Goal: Task Accomplishment & Management: Manage account settings

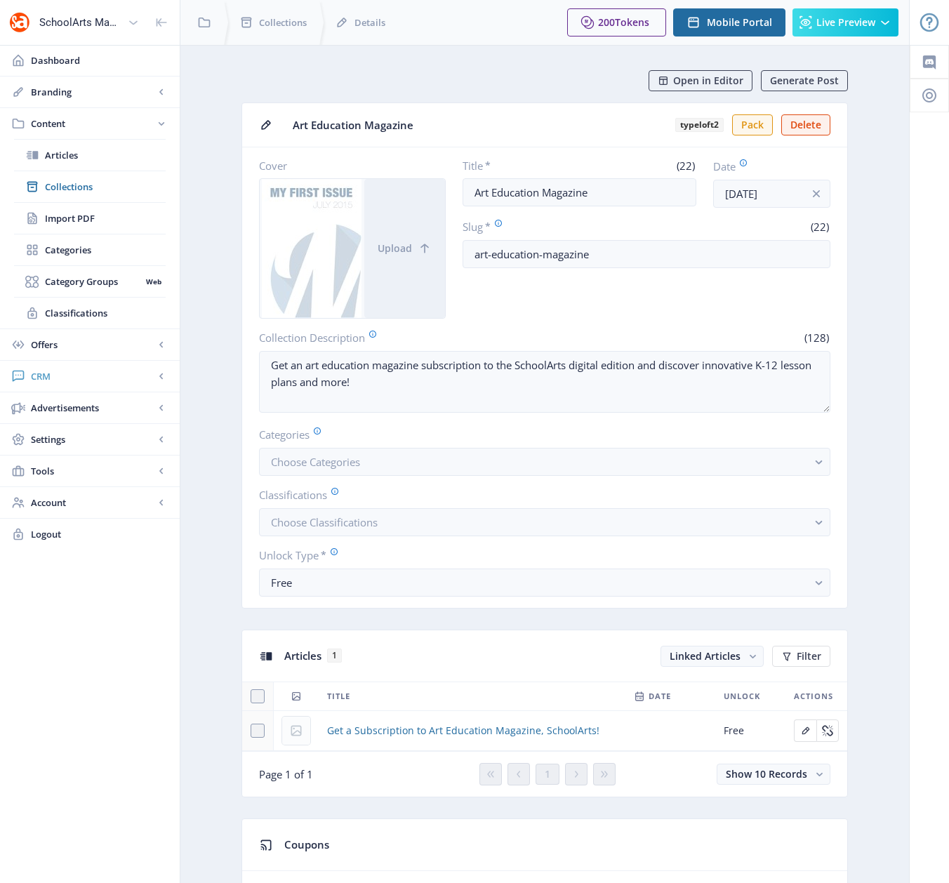
click at [58, 374] on span "CRM" at bounding box center [92, 376] width 123 height 14
click at [67, 219] on span "Readers" at bounding box center [105, 218] width 121 height 14
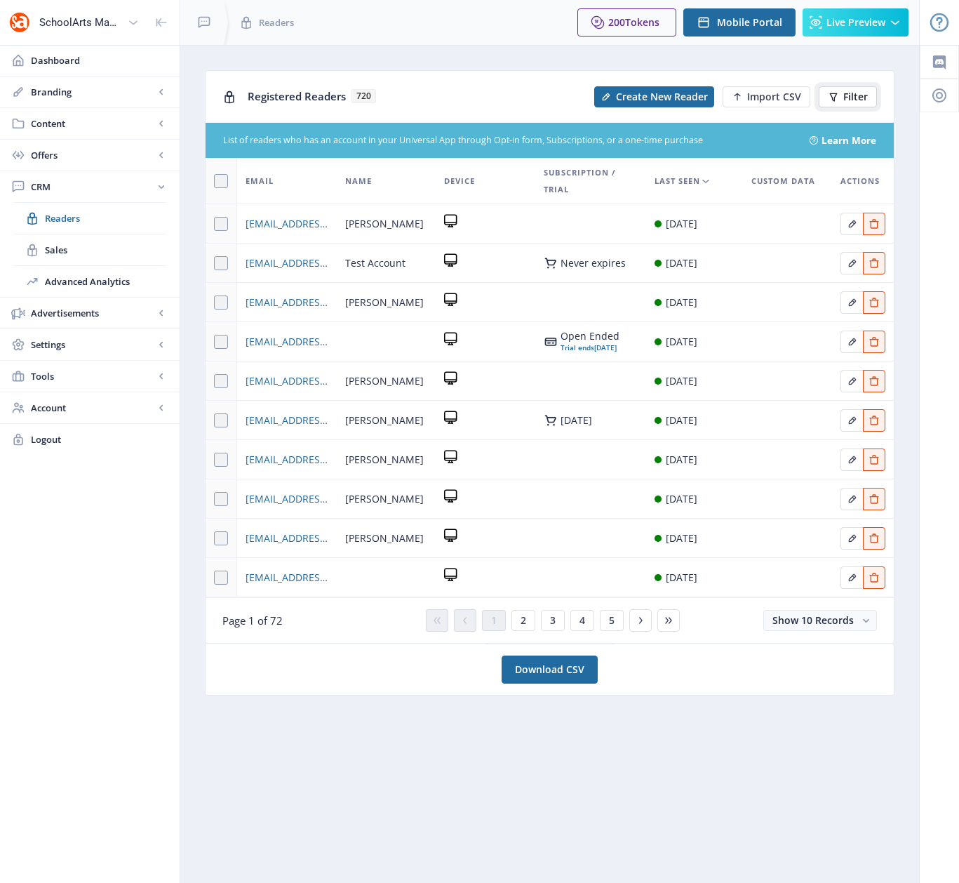
click at [844, 99] on span "Filter" at bounding box center [855, 96] width 25 height 11
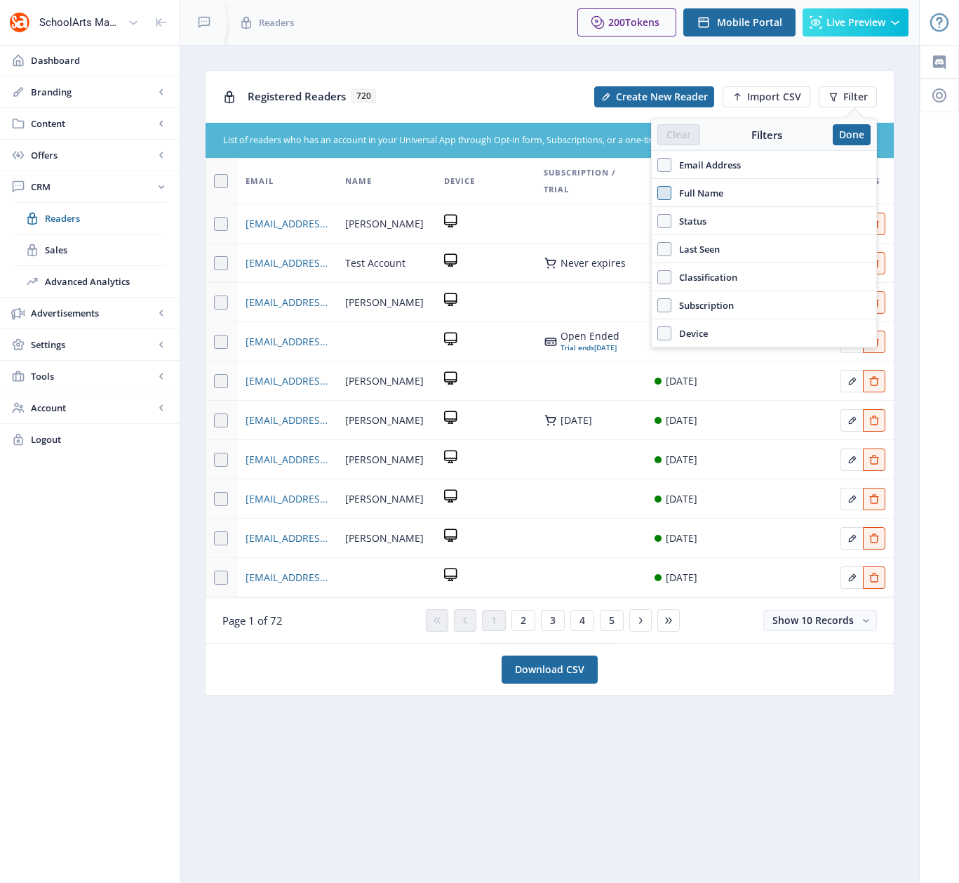
click at [662, 192] on span at bounding box center [664, 193] width 14 height 14
click at [658, 192] on input "Full Name" at bounding box center [657, 192] width 1 height 1
checkbox input "true"
click at [700, 227] on input "text" at bounding box center [763, 224] width 213 height 22
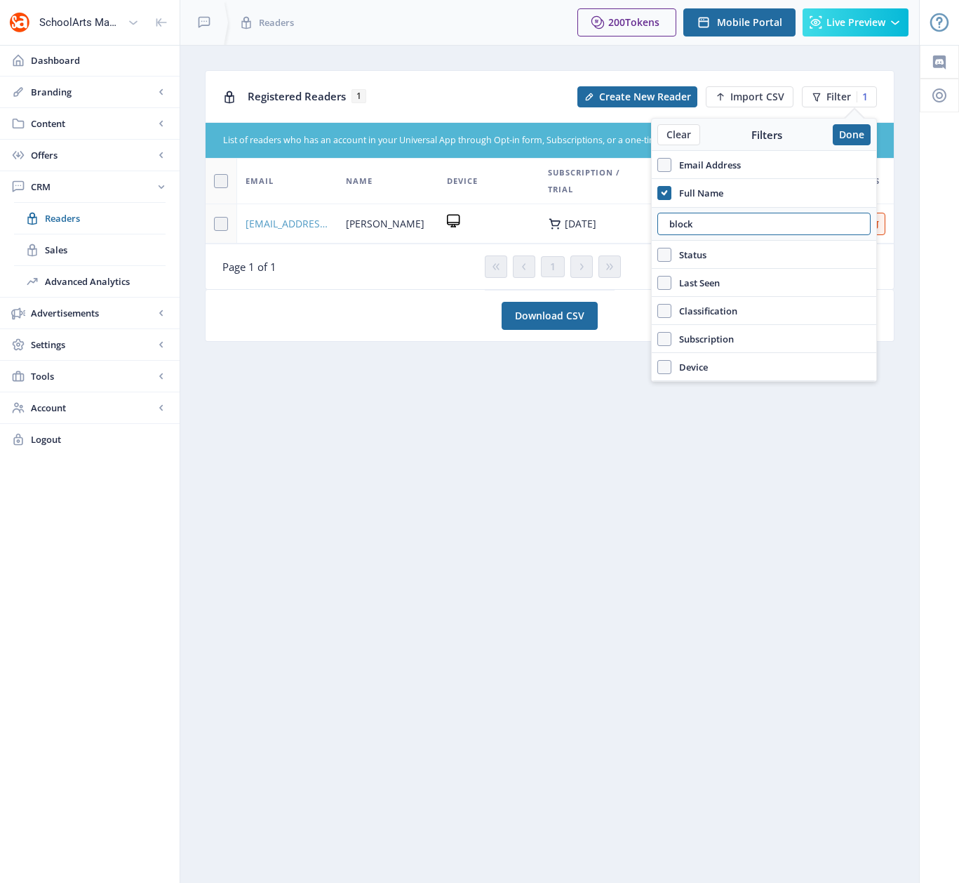
type input "block"
click at [286, 225] on span "[EMAIL_ADDRESS][DOMAIN_NAME]" at bounding box center [288, 223] width 84 height 17
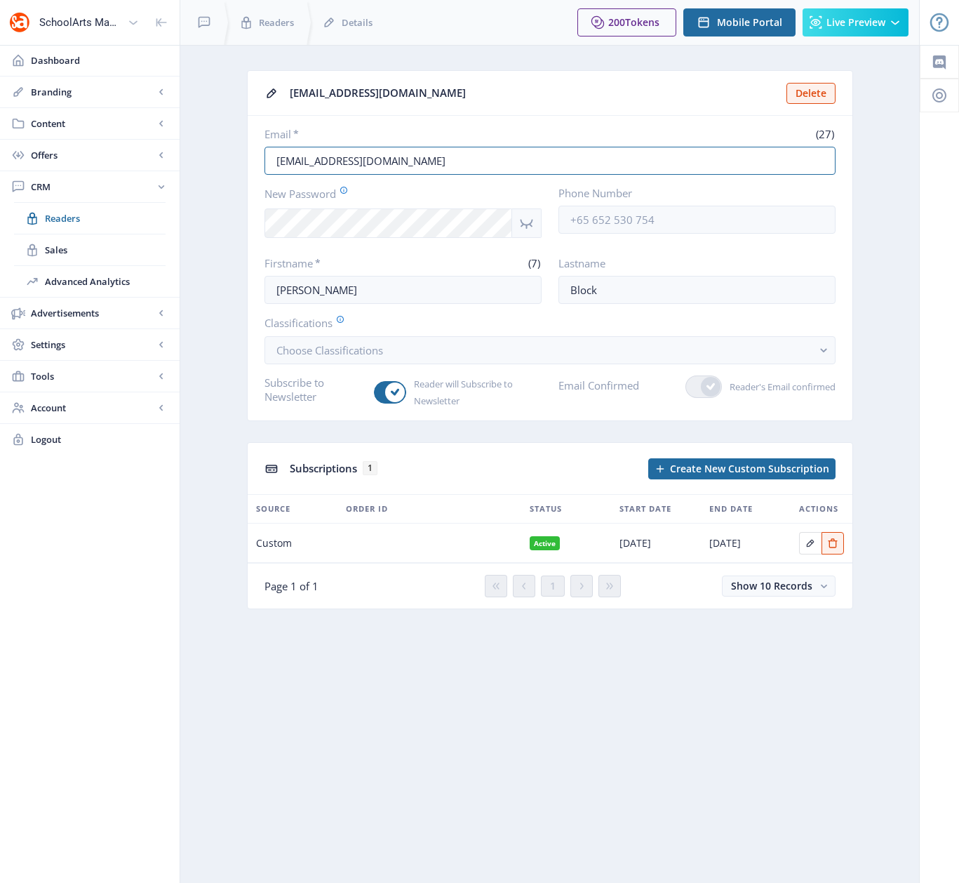
drag, startPoint x: 425, startPoint y: 162, endPoint x: 248, endPoint y: 162, distance: 177.5
click at [248, 162] on nb-card-body "Email * (27) [EMAIL_ADDRESS][DOMAIN_NAME] New Password Phone Number Firstname *…" at bounding box center [550, 268] width 605 height 305
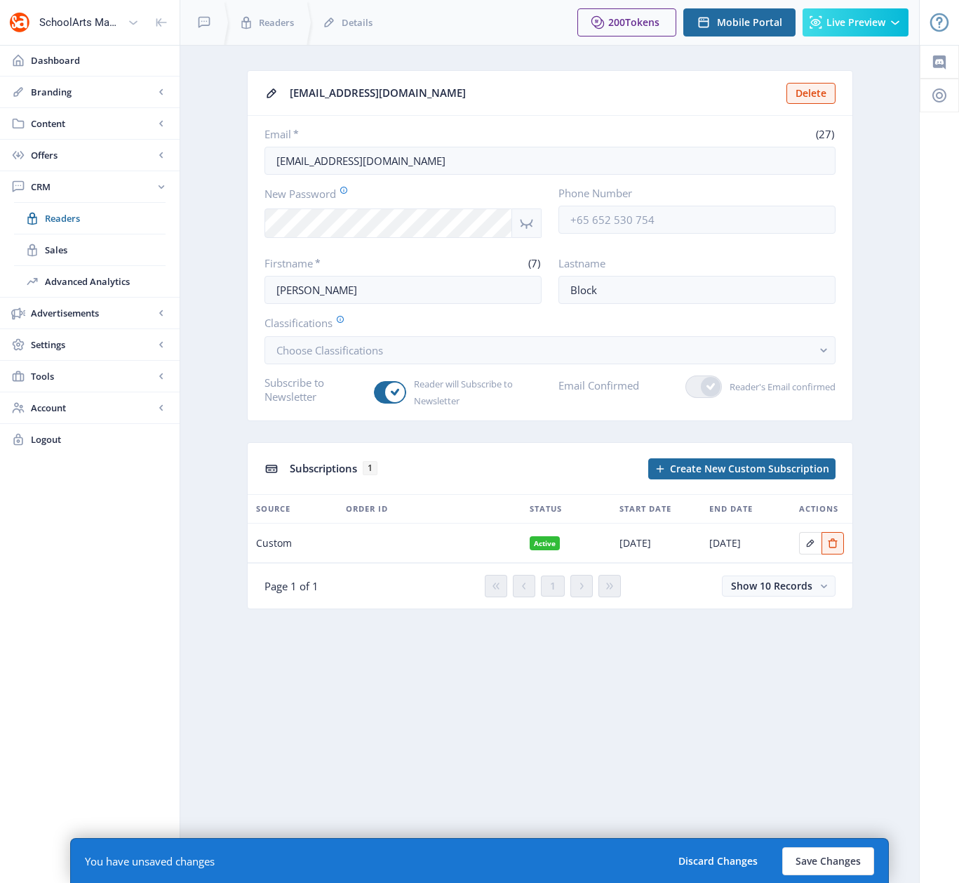
click at [529, 222] on icon "Show password" at bounding box center [527, 223] width 18 height 17
click at [827, 860] on button "Save Changes" at bounding box center [828, 861] width 92 height 28
